Goal: Task Accomplishment & Management: Use online tool/utility

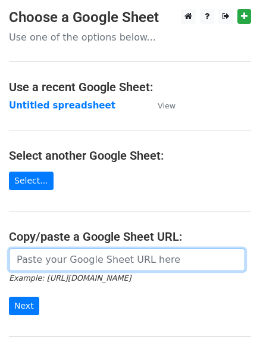
click at [76, 260] on input "url" at bounding box center [127, 259] width 236 height 23
type input "https://docs.google.com/spreadsheets/d/1M1FODsR9kTiNfVhpvd7bjKqJF72b9z8Aosy4pUG…"
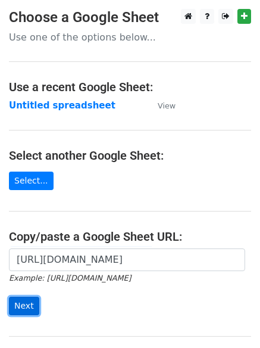
click at [26, 308] on input "Next" at bounding box center [24, 305] width 30 height 18
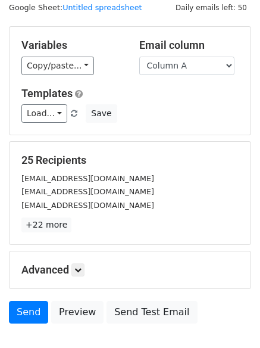
scroll to position [115, 0]
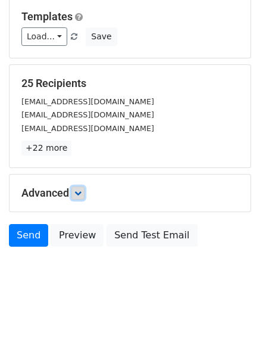
click at [80, 192] on icon at bounding box center [77, 192] width 7 height 7
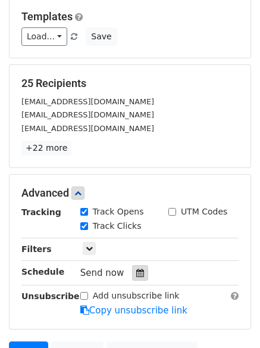
click at [136, 271] on icon at bounding box center [140, 272] width 8 height 8
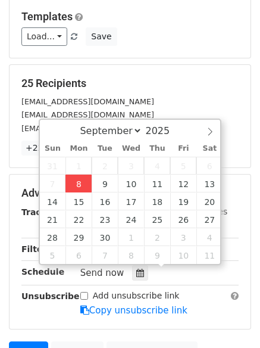
type input "2025-09-08 12:00"
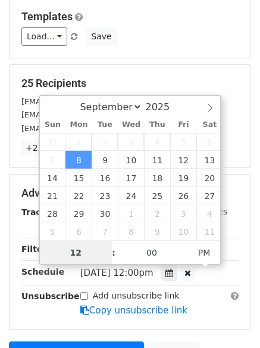
scroll to position [1, 0]
type input "4"
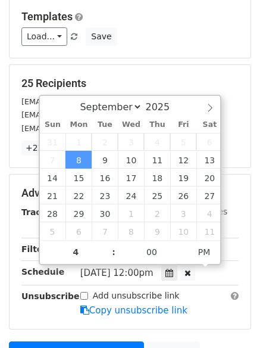
type input "2025-09-08 16:00"
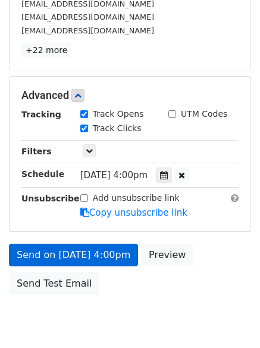
scroll to position [260, 0]
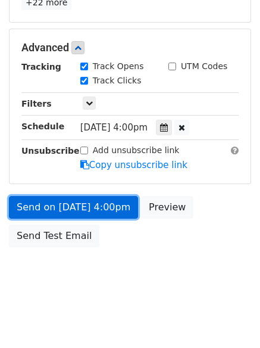
click at [70, 208] on link "Send on Sep 8 at 4:00pm" at bounding box center [73, 207] width 129 height 23
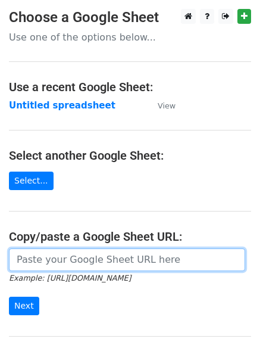
click at [77, 262] on input "url" at bounding box center [127, 259] width 236 height 23
type input "https://docs.google.com/spreadsheets/d/1M1FODsR9kTiNfVhpvd7bjKqJF72b9z8Aosy4pUG…"
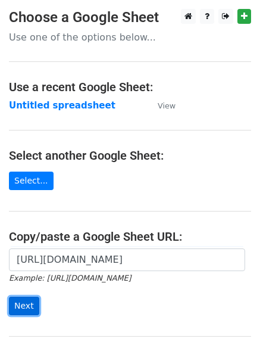
click at [21, 302] on input "Next" at bounding box center [24, 305] width 30 height 18
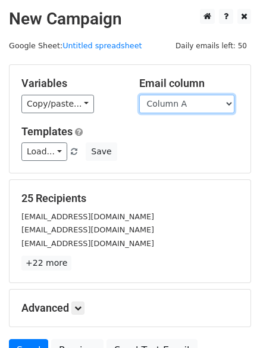
click at [224, 102] on select "Column A Column B Column C Column D" at bounding box center [186, 104] width 95 height 18
select select "Column B"
click at [139, 95] on select "Column A Column B Column C Column D" at bounding box center [186, 104] width 95 height 18
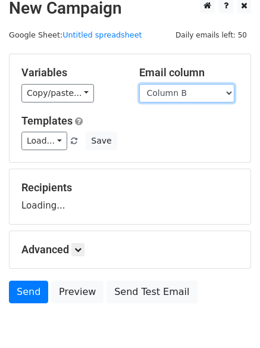
scroll to position [67, 0]
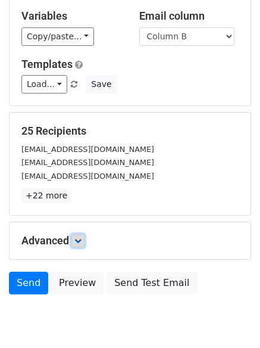
click at [82, 239] on icon at bounding box center [77, 240] width 7 height 7
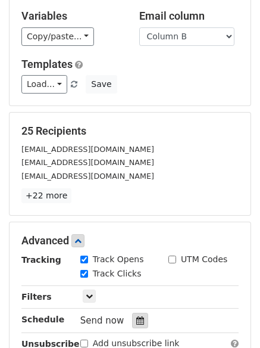
click at [136, 316] on icon at bounding box center [140, 320] width 8 height 8
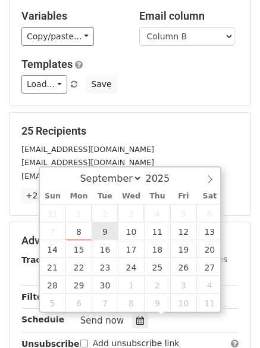
type input "2025-09-09 12:00"
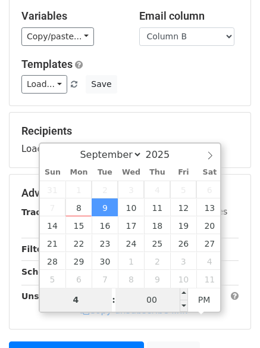
type input "4"
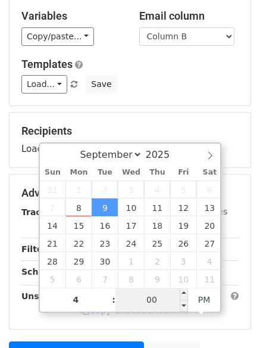
type input "2025-09-09 16:00"
type input "04"
click at [162, 304] on input "00" at bounding box center [151, 299] width 73 height 24
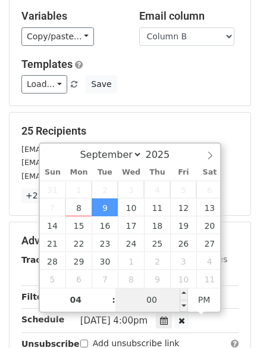
type input "5"
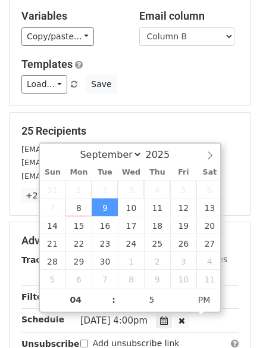
type input "2025-09-09 16:05"
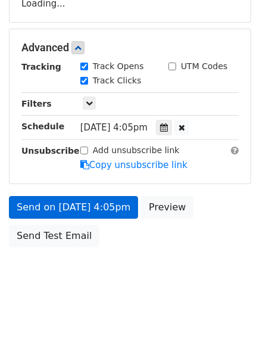
scroll to position [260, 0]
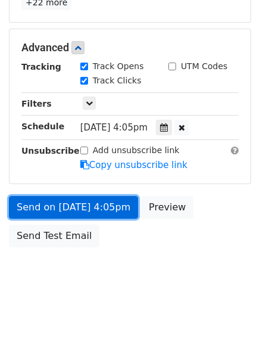
click at [52, 205] on link "Send on Sep 9 at 4:05pm" at bounding box center [73, 207] width 129 height 23
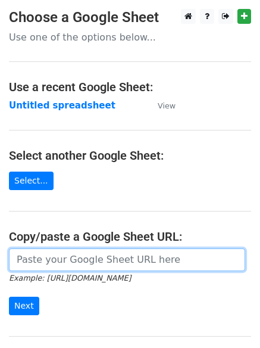
click at [37, 260] on input "url" at bounding box center [127, 259] width 236 height 23
type input "[URL][DOMAIN_NAME]"
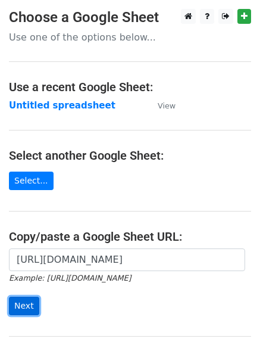
click at [19, 304] on input "Next" at bounding box center [24, 305] width 30 height 18
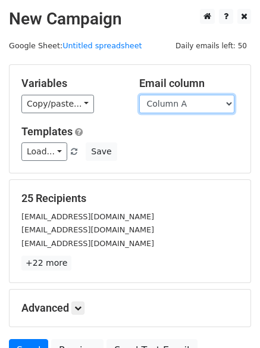
click at [227, 101] on select "Column A Column B Column C Column D" at bounding box center [186, 104] width 95 height 18
select select "Column C"
click at [139, 95] on select "Column A Column B Column C Column D" at bounding box center [186, 104] width 95 height 18
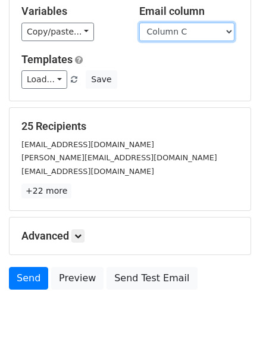
scroll to position [115, 0]
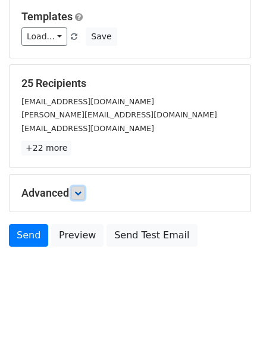
click at [80, 192] on icon at bounding box center [77, 192] width 7 height 7
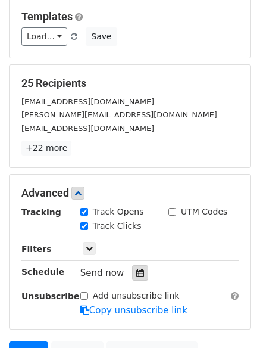
click at [136, 270] on icon at bounding box center [140, 272] width 8 height 8
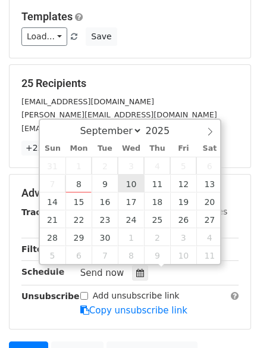
type input "2025-09-10 12:00"
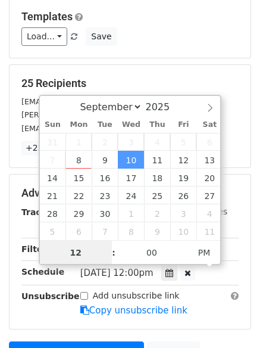
scroll to position [1, 0]
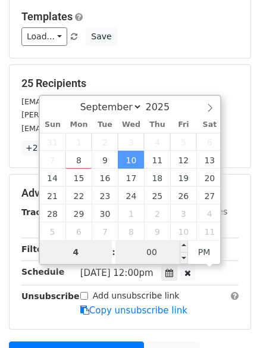
type input "4"
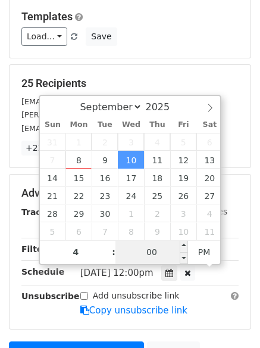
type input "2025-09-10 16:00"
type input "04"
click at [156, 254] on input "00" at bounding box center [151, 252] width 73 height 24
type input "10"
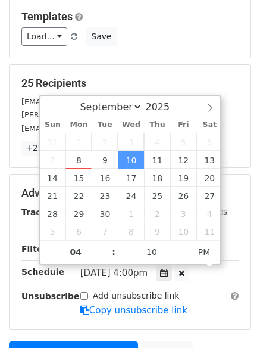
type input "2025-09-10 16:10"
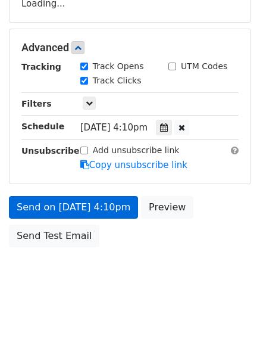
scroll to position [260, 0]
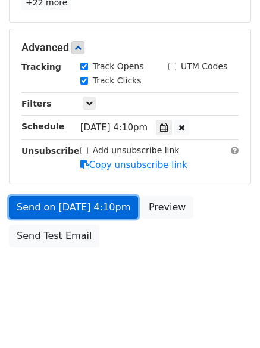
click at [50, 208] on link "Send on Sep 10 at 4:10pm" at bounding box center [73, 207] width 129 height 23
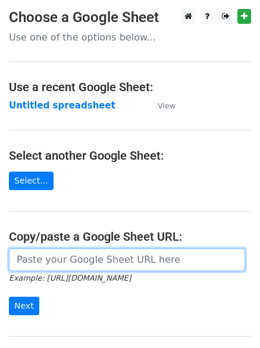
click at [92, 261] on input "url" at bounding box center [127, 259] width 236 height 23
type input "[URL][DOMAIN_NAME]"
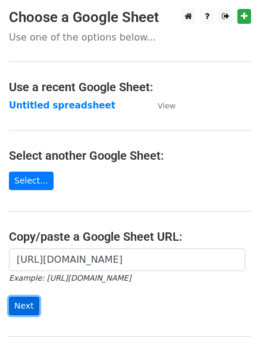
click at [20, 304] on input "Next" at bounding box center [24, 305] width 30 height 18
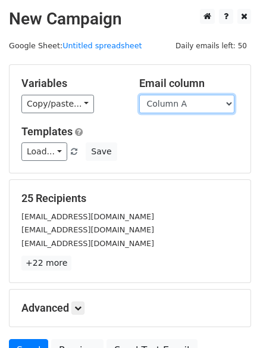
click at [226, 104] on select "Column A Column B Column C Column D" at bounding box center [186, 104] width 95 height 18
select select "Column D"
click at [139, 95] on select "Column A Column B Column C Column D" at bounding box center [186, 104] width 95 height 18
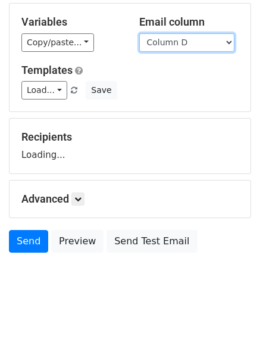
scroll to position [67, 0]
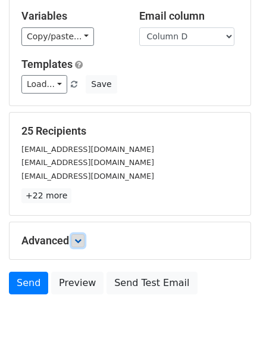
click at [82, 240] on icon at bounding box center [77, 240] width 7 height 7
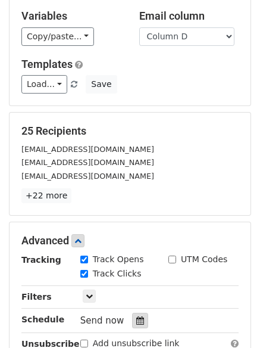
click at [137, 321] on icon at bounding box center [140, 320] width 8 height 8
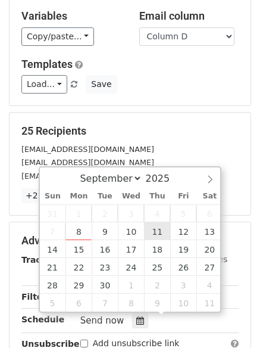
type input "[DATE] 12:00"
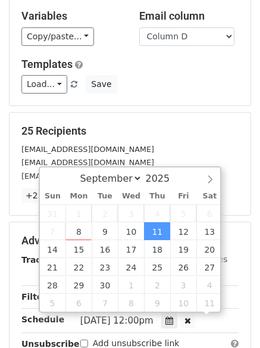
scroll to position [1, 0]
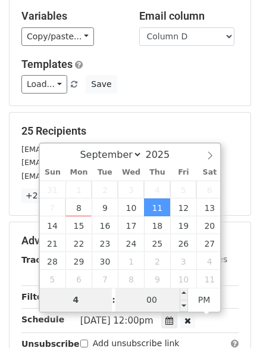
type input "4"
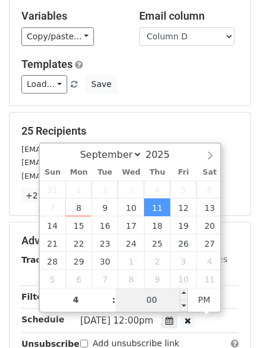
type input "[DATE] 16:00"
type input "04"
click at [166, 303] on input "00" at bounding box center [151, 299] width 73 height 24
type input "15"
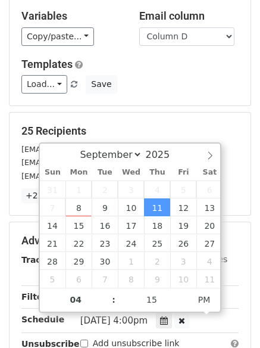
type input "[DATE] 16:15"
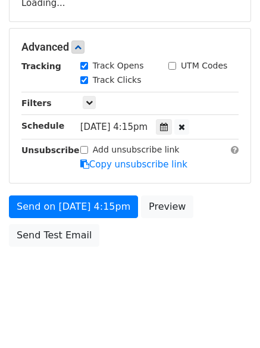
scroll to position [212, 0]
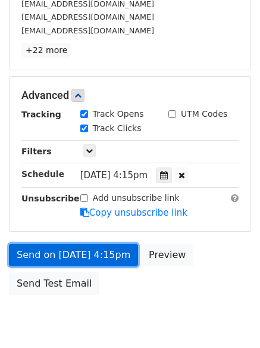
click at [59, 207] on form "Variables Copy/paste... {{Column A}} {{Column B}} {{Column C}} {{Column D}} Ema…" at bounding box center [130, 76] width 242 height 449
click at [44, 255] on link "Send on [DATE] 4:15pm" at bounding box center [73, 254] width 129 height 23
